Goal: Task Accomplishment & Management: Manage account settings

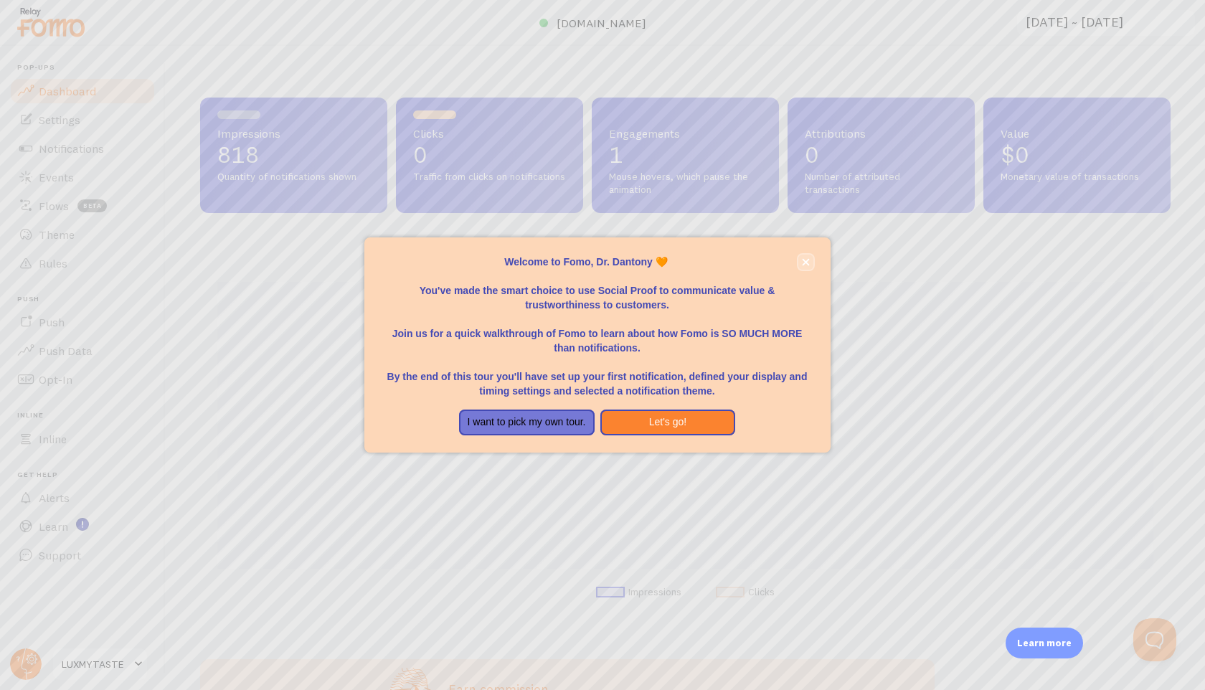
click at [802, 262] on icon "close," at bounding box center [806, 262] width 8 height 8
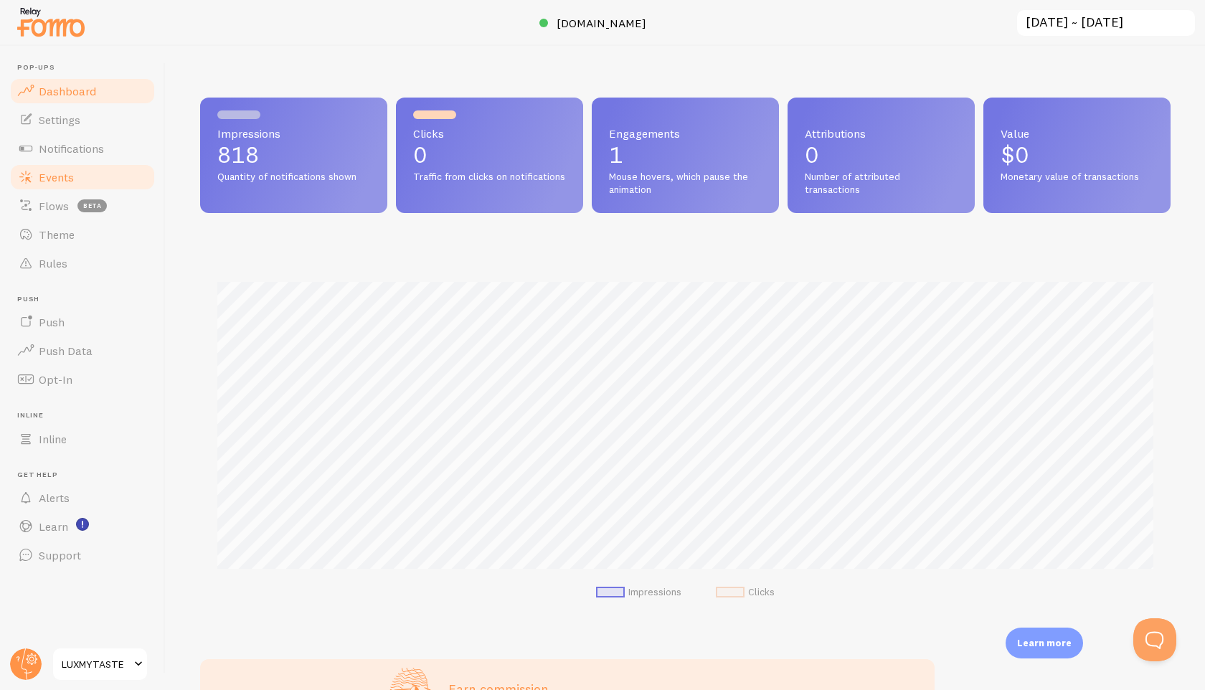
click at [57, 174] on span "Events" at bounding box center [56, 177] width 35 height 14
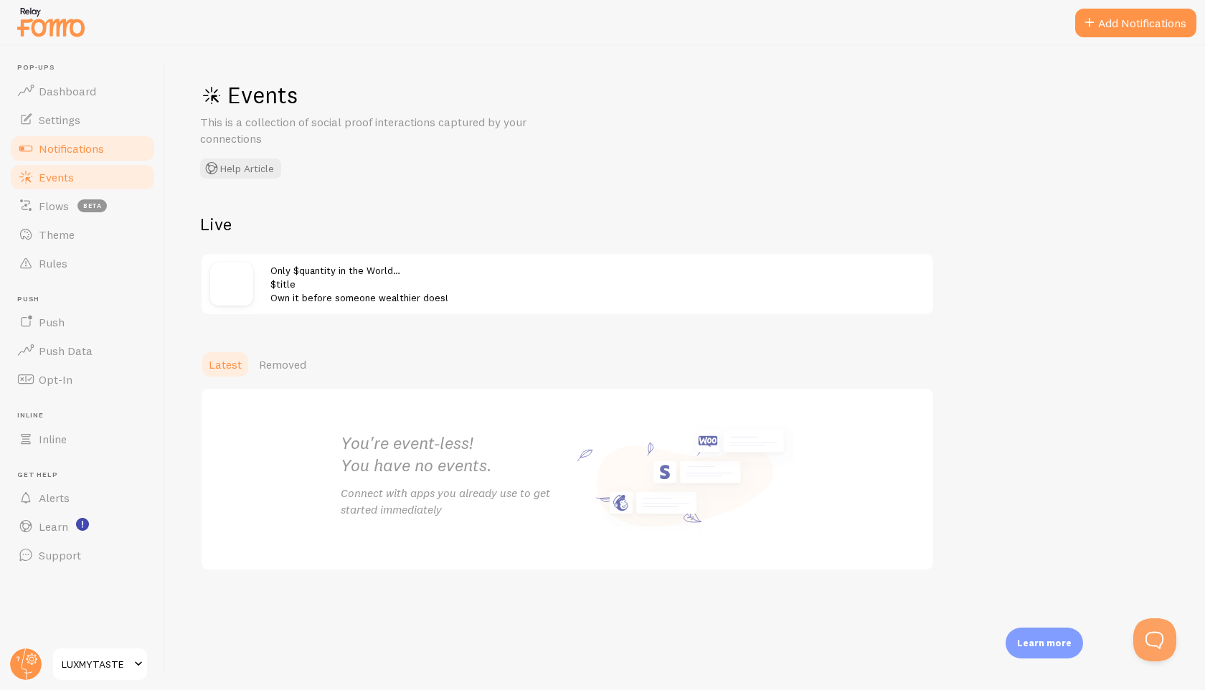
click at [62, 152] on span "Notifications" at bounding box center [71, 148] width 65 height 14
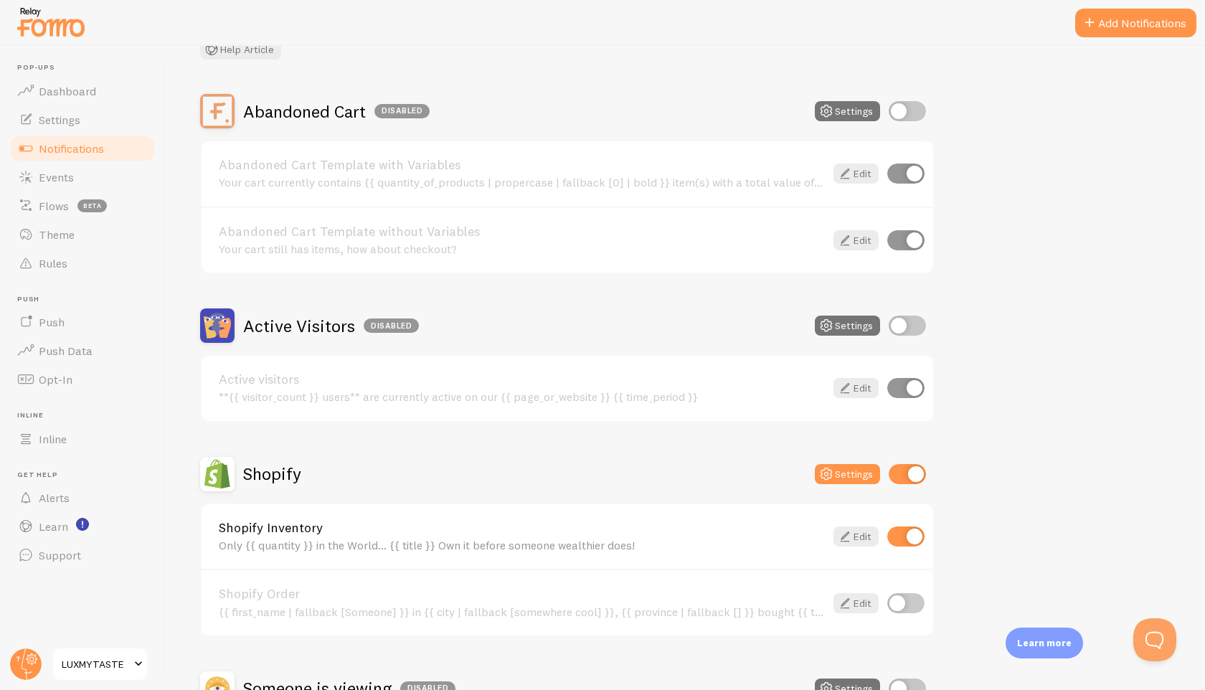
scroll to position [179, 0]
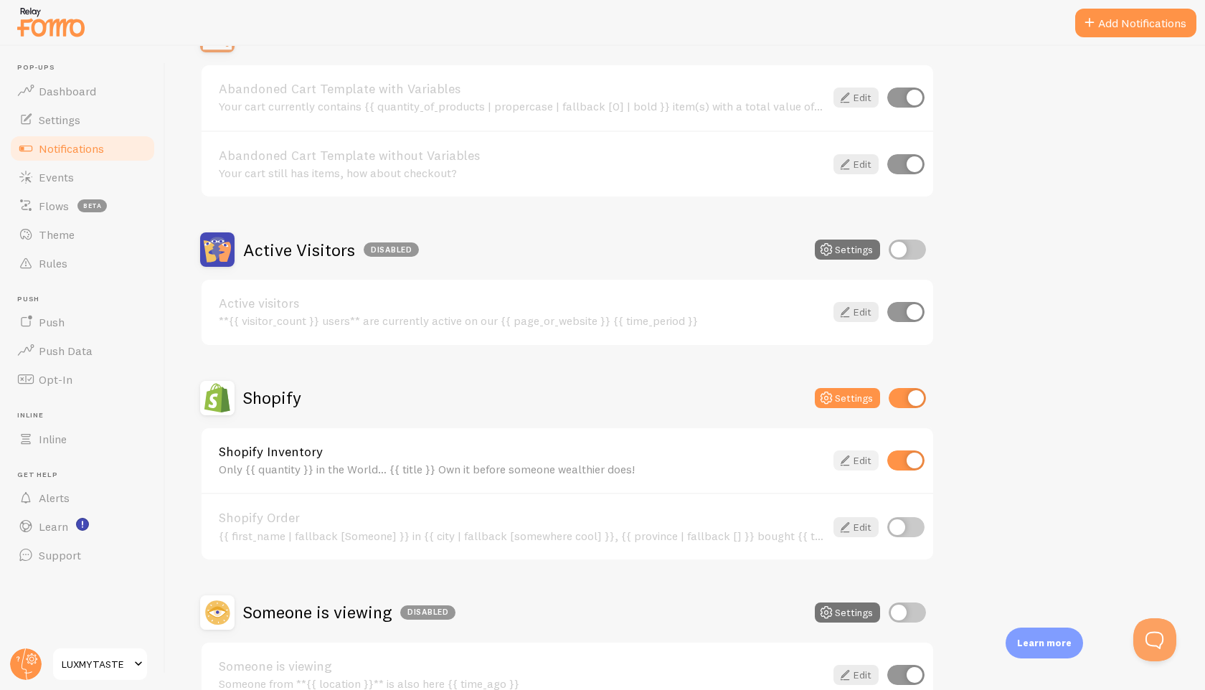
click at [866, 461] on link "Edit" at bounding box center [855, 460] width 45 height 20
